Goal: Book appointment/travel/reservation

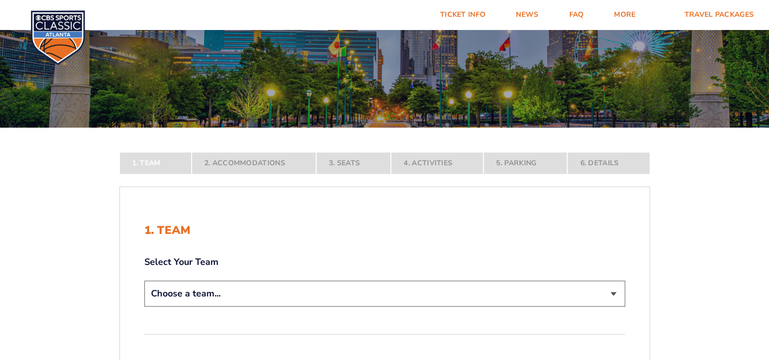
scroll to position [108, 0]
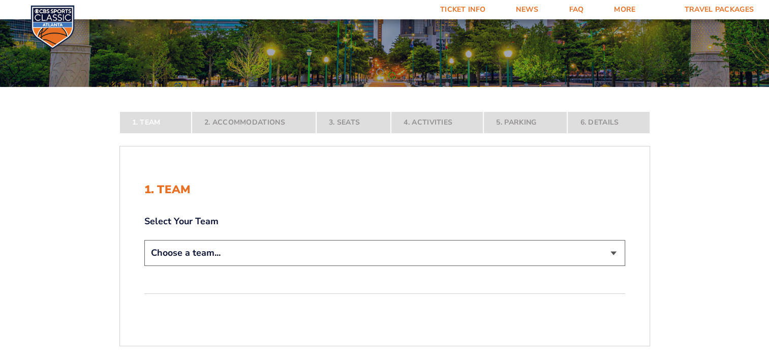
click at [614, 253] on select "Choose a team... [US_STATE] Wildcats [US_STATE] State Buckeyes [US_STATE] Tar H…" at bounding box center [384, 253] width 481 height 26
select select "12756"
click at [144, 266] on select "Choose a team... [US_STATE] Wildcats [US_STATE] State Buckeyes [US_STATE] Tar H…" at bounding box center [384, 253] width 481 height 26
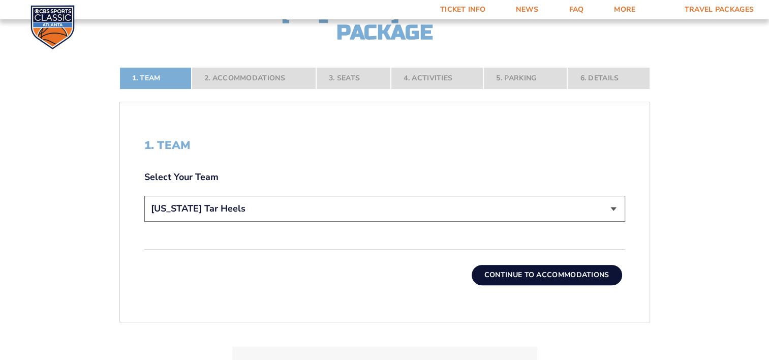
scroll to position [305, 0]
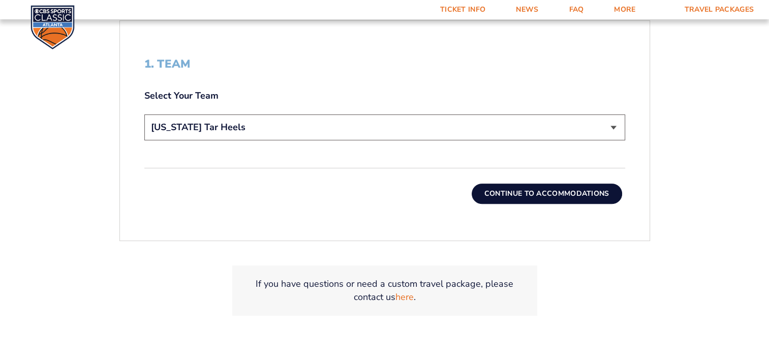
click at [535, 189] on button "Continue To Accommodations" at bounding box center [547, 193] width 150 height 20
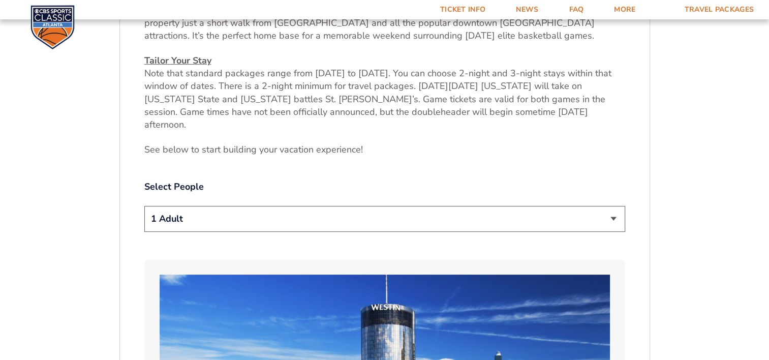
scroll to position [488, 0]
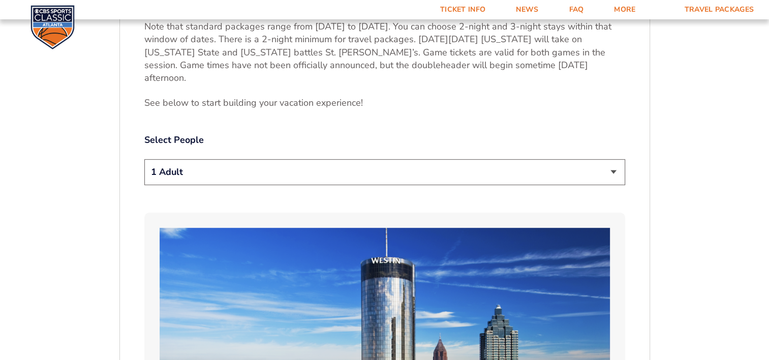
click at [613, 159] on select "1 Adult 2 Adults 3 Adults 4 Adults 2 Adults + 1 Child 2 Adults + 2 Children 2 A…" at bounding box center [384, 172] width 481 height 26
select select "2 Adults"
click at [144, 159] on select "1 Adult 2 Adults 3 Adults 4 Adults 2 Adults + 1 Child 2 Adults + 2 Children 2 A…" at bounding box center [384, 172] width 481 height 26
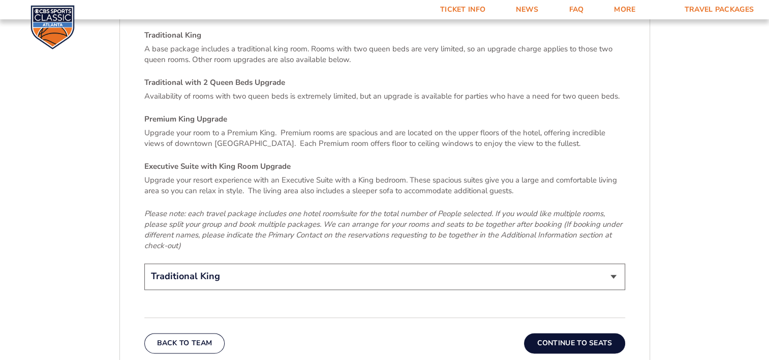
scroll to position [1511, 0]
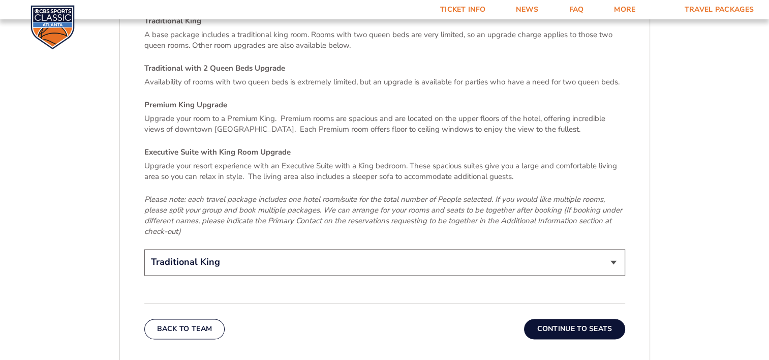
click at [573, 319] on button "Continue To Seats" at bounding box center [574, 329] width 101 height 20
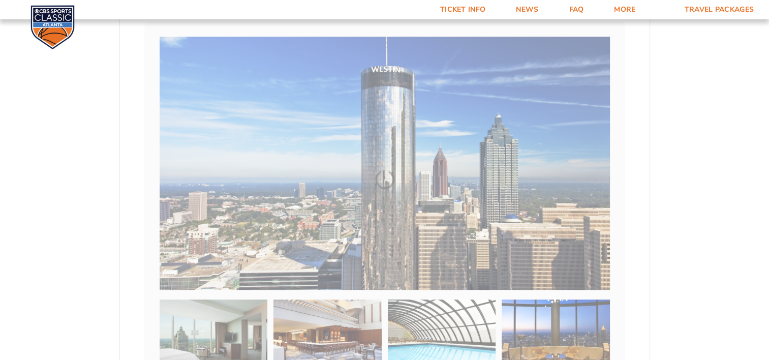
scroll to position [170, 0]
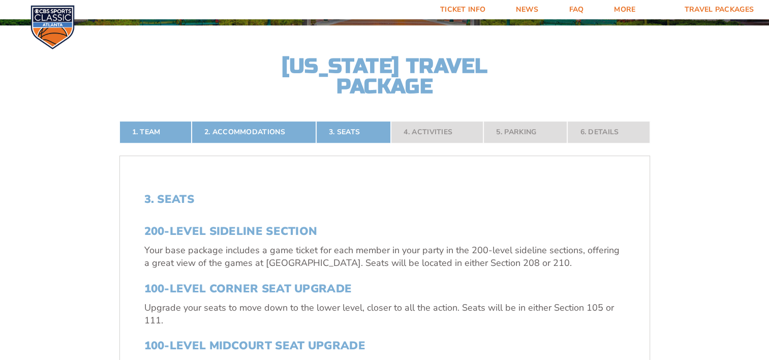
click at [573, 302] on p "Upgrade your seats to move down to the lower level, closer to all the action. S…" at bounding box center [384, 313] width 481 height 25
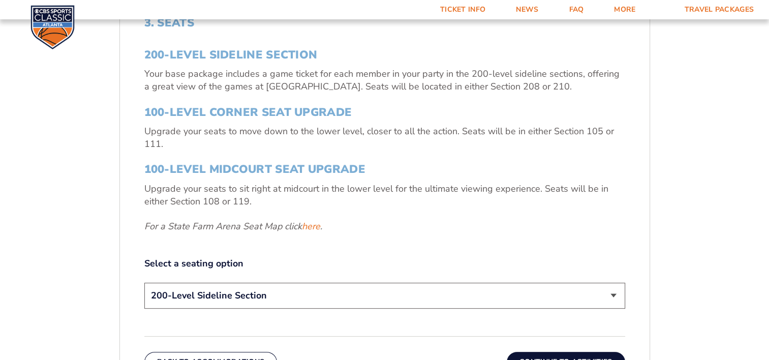
scroll to position [387, 0]
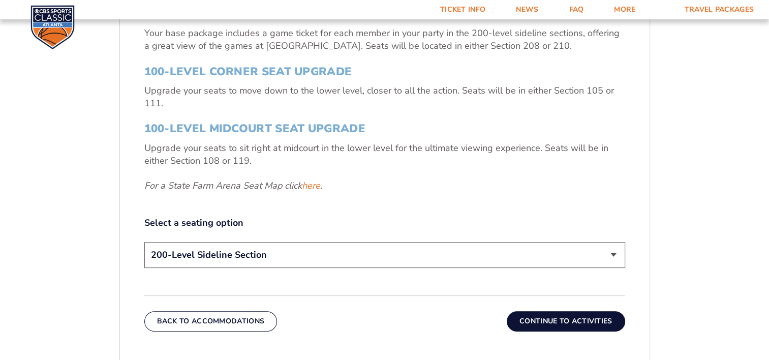
click at [615, 252] on select "200-Level Sideline Section 100-Level Corner Seat Upgrade (+$120 per person) 100…" at bounding box center [384, 255] width 481 height 26
select select "100-Level Midcourt Seat Upgrade"
click at [144, 242] on select "200-Level Sideline Section 100-Level Corner Seat Upgrade (+$120 per person) 100…" at bounding box center [384, 255] width 481 height 26
click at [542, 319] on button "Continue To Activities" at bounding box center [566, 321] width 118 height 20
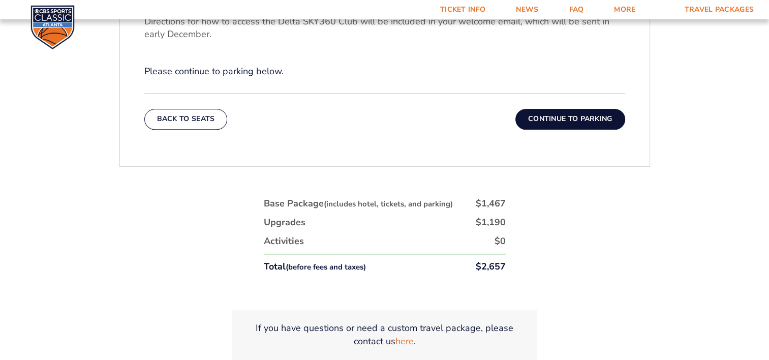
scroll to position [414, 0]
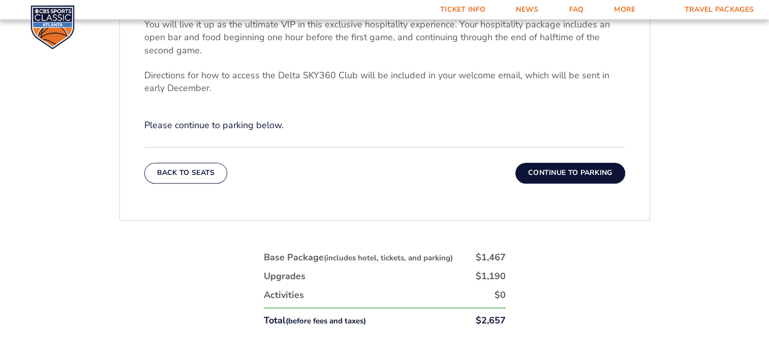
click at [552, 169] on button "Continue To Parking" at bounding box center [570, 173] width 110 height 20
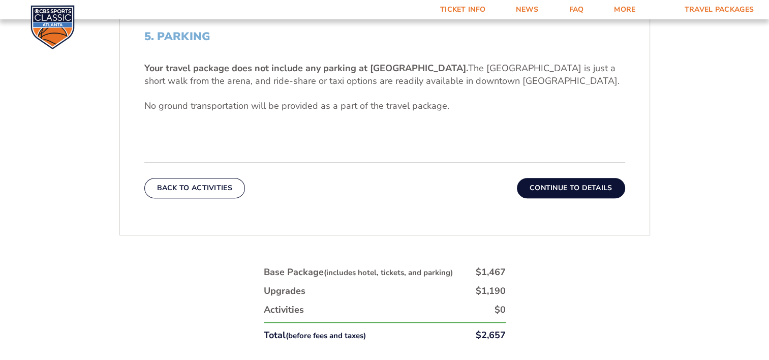
scroll to position [386, 0]
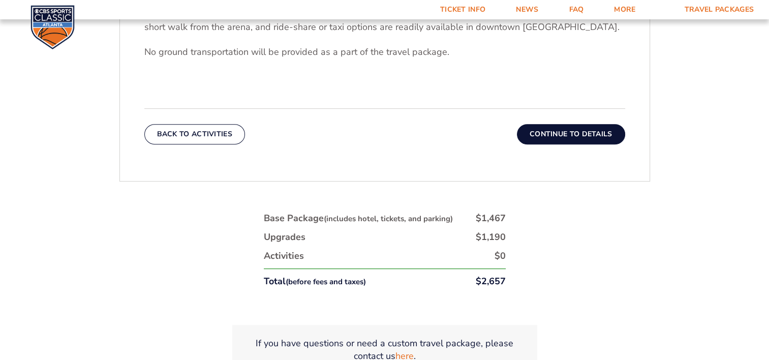
click at [551, 135] on button "Continue To Details" at bounding box center [571, 134] width 108 height 20
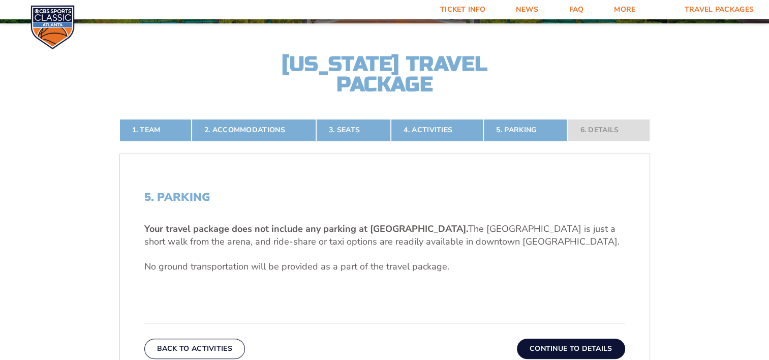
scroll to position [170, 0]
